Goal: Information Seeking & Learning: Learn about a topic

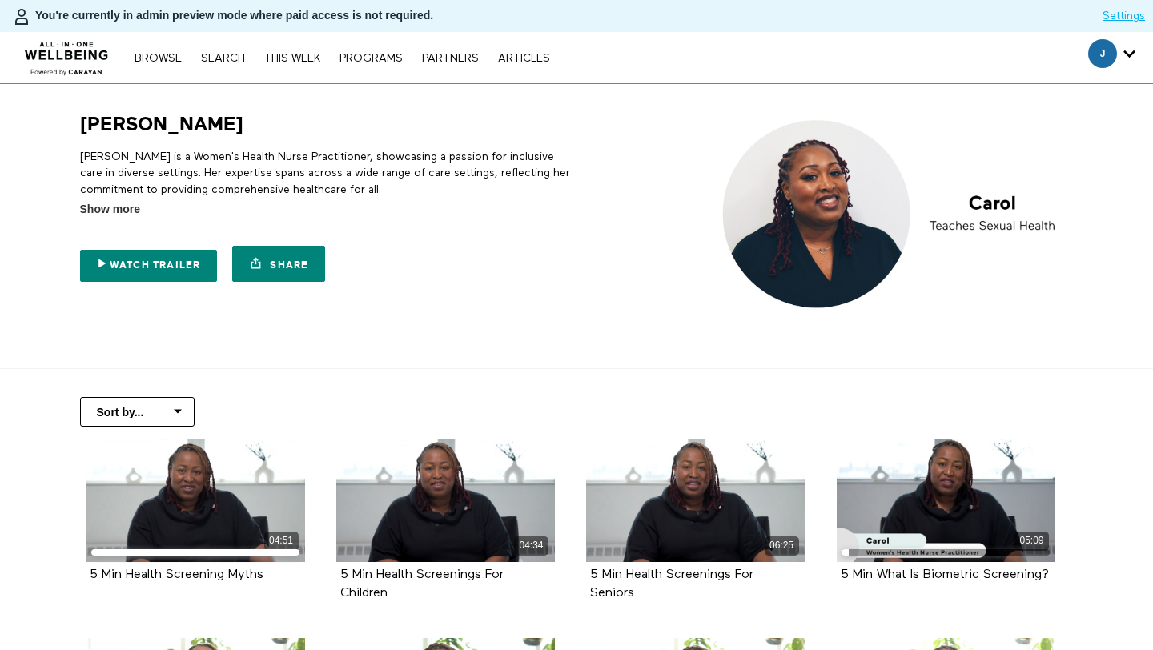
click at [96, 206] on span "Show more" at bounding box center [110, 209] width 60 height 17
click at [0, 0] on input "Show more Show less" at bounding box center [0, 0] width 0 height 0
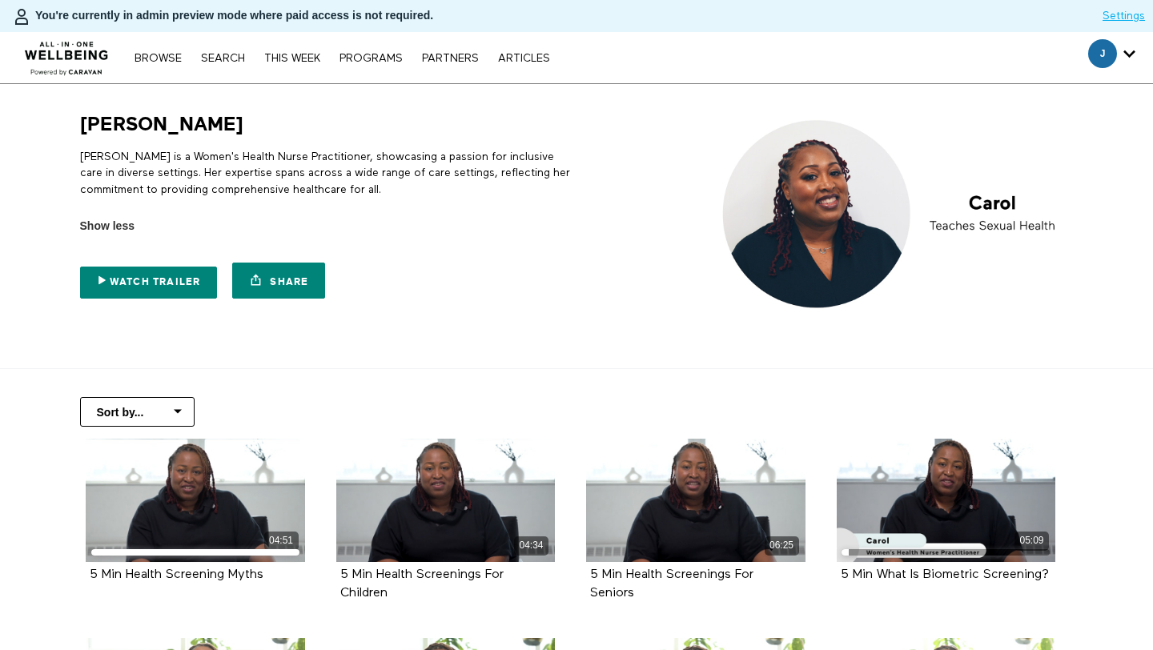
click at [194, 143] on div "[PERSON_NAME] is a Women's Health Nurse Practitioner, showcasing a passion for …" at bounding box center [325, 186] width 491 height 98
click at [196, 175] on p "[PERSON_NAME] is a Women's Health Nurse Practitioner, showcasing a passion for …" at bounding box center [325, 173] width 491 height 49
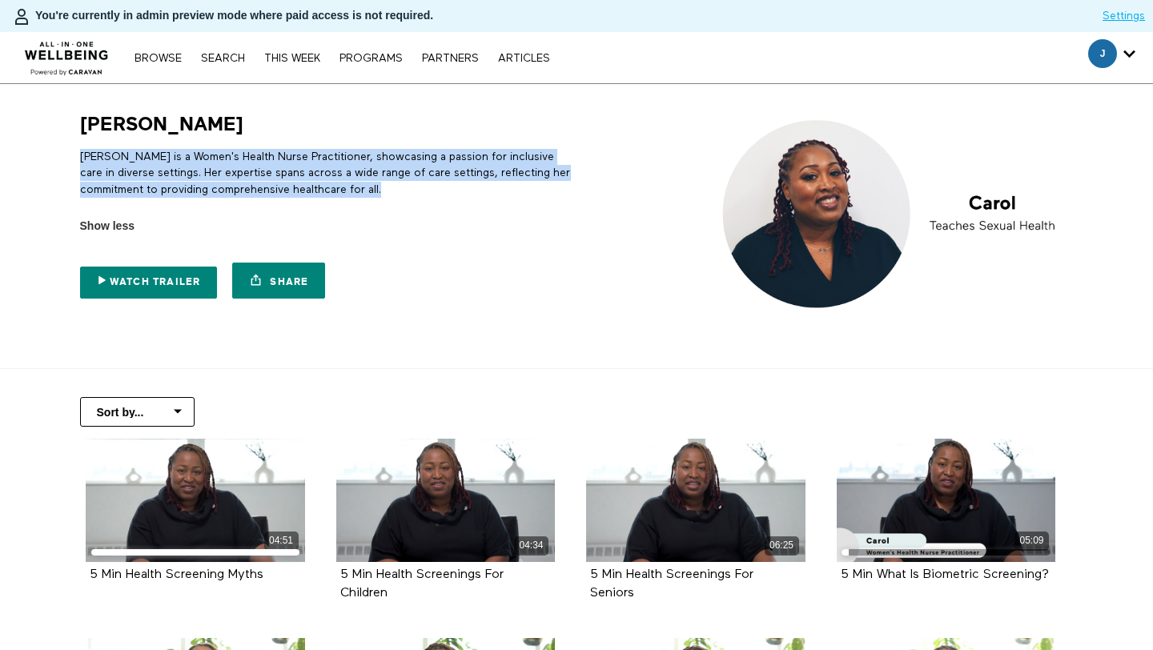
click at [196, 175] on p "[PERSON_NAME] is a Women's Health Nurse Practitioner, showcasing a passion for …" at bounding box center [325, 173] width 491 height 49
copy div "[PERSON_NAME] is a Women's Health Nurse Practitioner, showcasing a passion for …"
